Goal: Task Accomplishment & Management: Manage account settings

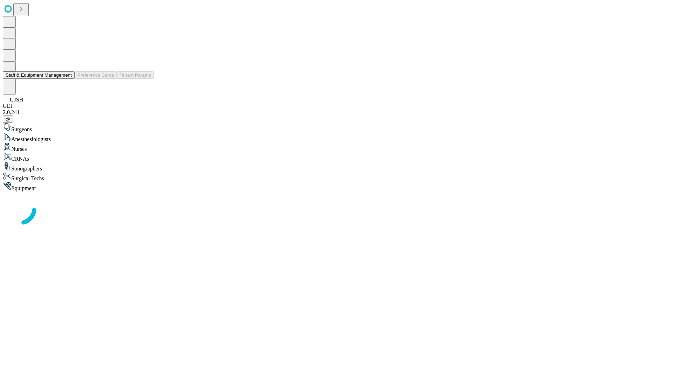
click at [67, 79] on button "Staff & Equipment Management" at bounding box center [39, 74] width 72 height 7
